Goal: Information Seeking & Learning: Learn about a topic

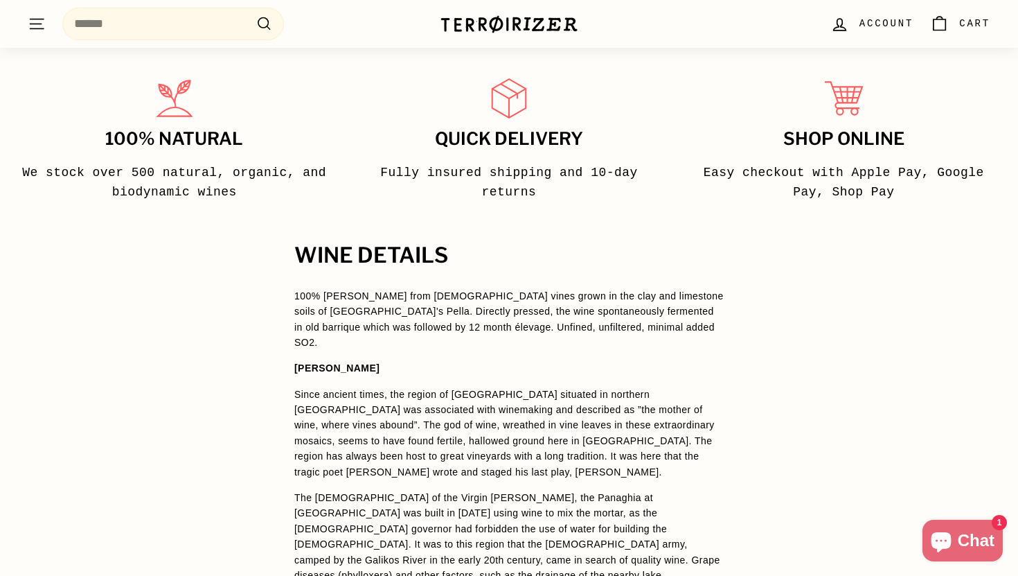
scroll to position [764, 0]
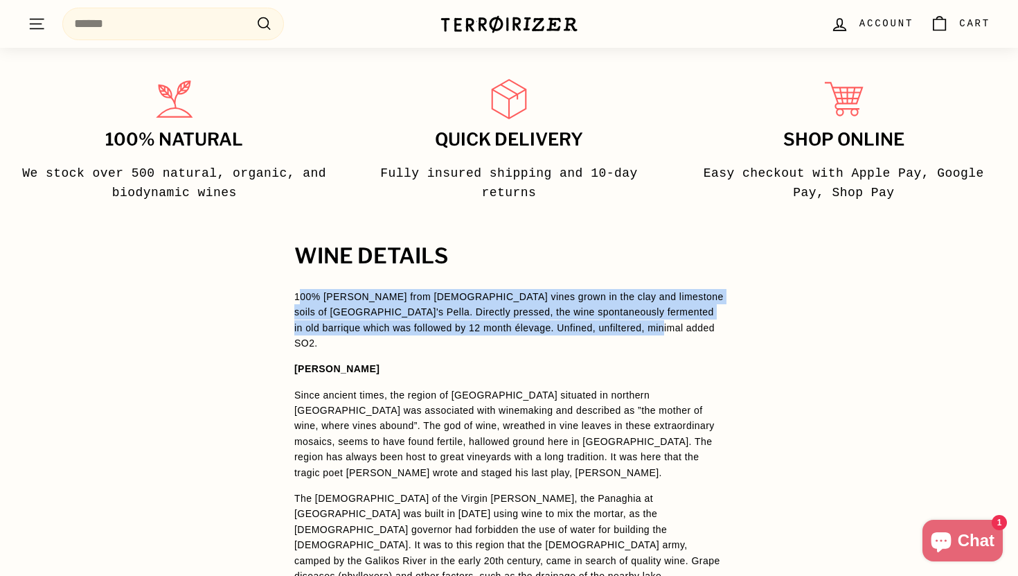
drag, startPoint x: 297, startPoint y: 293, endPoint x: 704, endPoint y: 326, distance: 408.7
click at [704, 326] on p "100% [PERSON_NAME] from [DEMOGRAPHIC_DATA] vines grown in the clay and limeston…" at bounding box center [509, 320] width 430 height 62
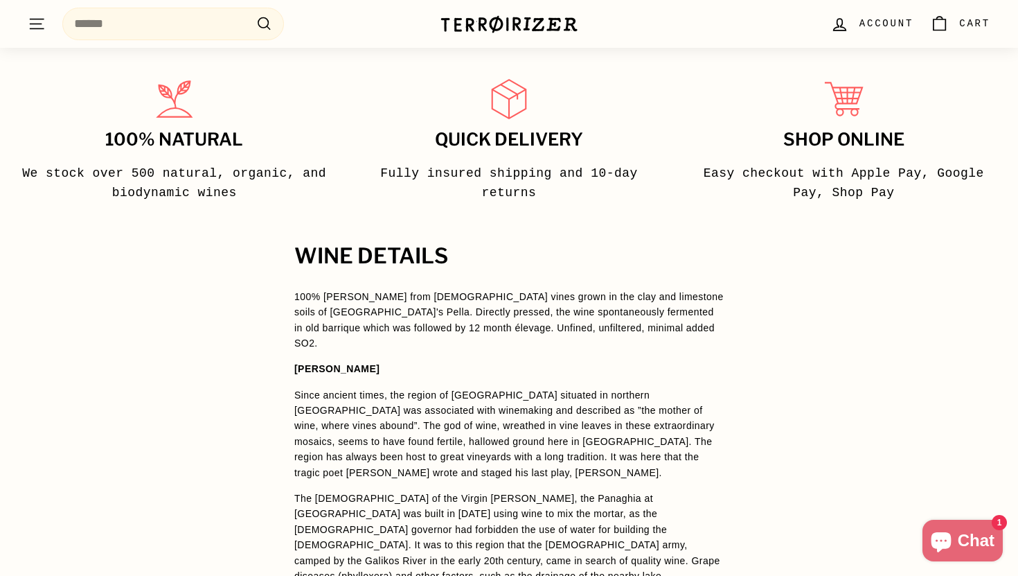
click at [547, 308] on p "100% [PERSON_NAME] from [DEMOGRAPHIC_DATA] vines grown in the clay and limeston…" at bounding box center [509, 320] width 430 height 62
drag, startPoint x: 360, startPoint y: 297, endPoint x: 370, endPoint y: 299, distance: 9.9
click at [370, 299] on p "100% [PERSON_NAME] from [DEMOGRAPHIC_DATA] vines grown in the clay and limeston…" at bounding box center [509, 320] width 430 height 62
click at [321, 295] on p "100% [PERSON_NAME] from [DEMOGRAPHIC_DATA] vines grown in the clay and limeston…" at bounding box center [509, 320] width 430 height 62
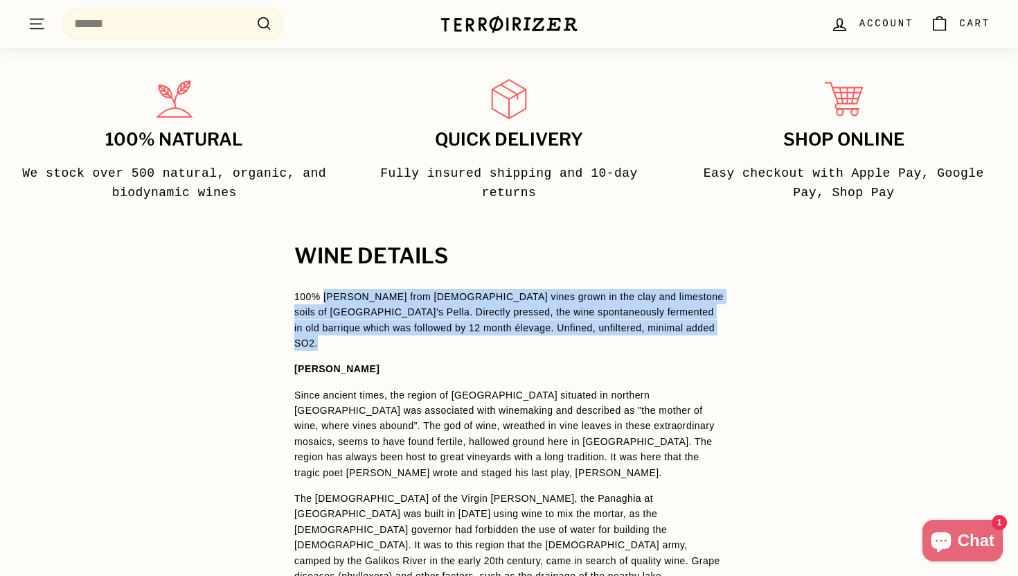
drag, startPoint x: 324, startPoint y: 295, endPoint x: 550, endPoint y: 343, distance: 231.5
copy span "[PERSON_NAME] from [DEMOGRAPHIC_DATA] vines grown in the clay and limestone soi…"
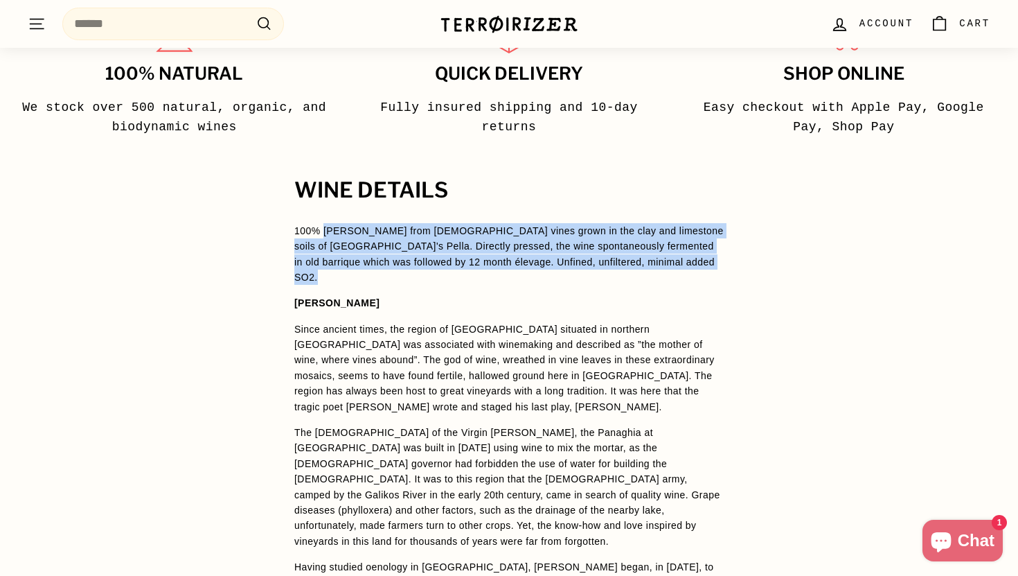
scroll to position [745, 0]
